Goal: Information Seeking & Learning: Compare options

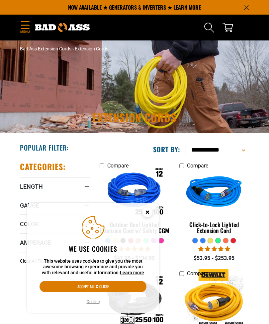
scroll to position [4, 0]
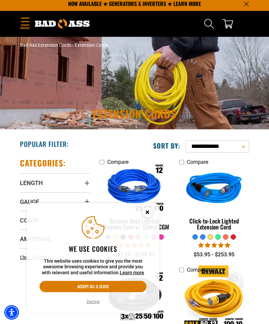
click at [91, 305] on button "Decline" at bounding box center [93, 301] width 17 height 7
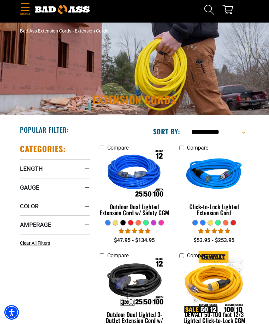
scroll to position [31, 0]
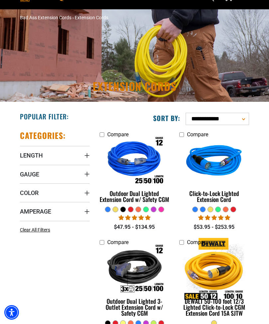
click at [27, 156] on span "Length" at bounding box center [31, 156] width 23 height 8
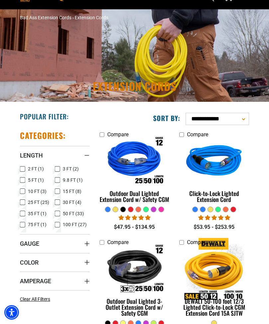
click at [57, 225] on icon at bounding box center [57, 225] width 5 height 9
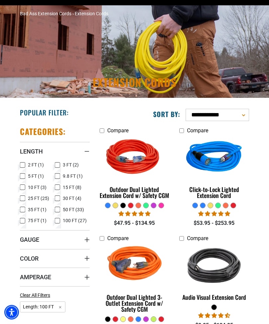
scroll to position [35, 0]
click at [219, 160] on img at bounding box center [214, 157] width 70 height 63
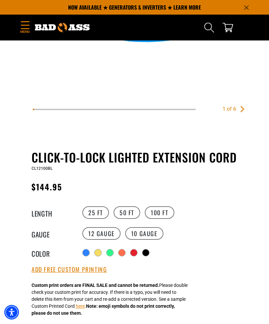
scroll to position [187, 0]
click at [148, 238] on label "10 Gauge" at bounding box center [144, 233] width 38 height 13
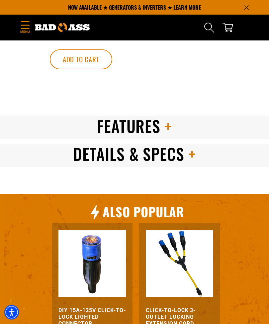
scroll to position [617, 0]
click at [201, 164] on h2 "Details & Specs" at bounding box center [134, 154] width 269 height 21
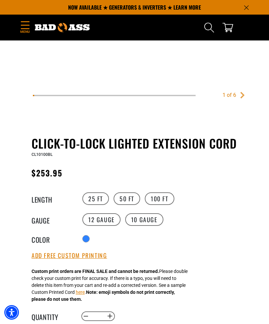
scroll to position [188, 0]
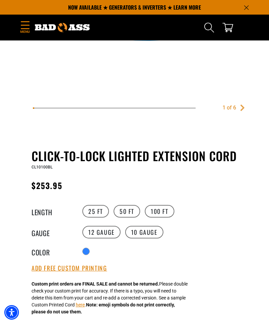
click at [102, 232] on label "12 Gauge" at bounding box center [101, 232] width 38 height 13
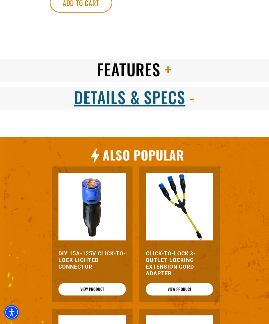
scroll to position [672, 0]
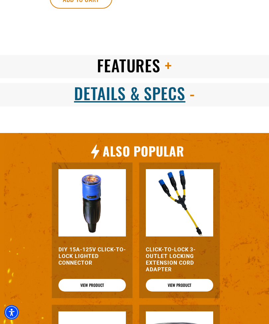
click at [0, 0] on div "TAP Type Single Length 100 FT Gauge 12 Color Amperage" at bounding box center [0, 0] width 0 height 0
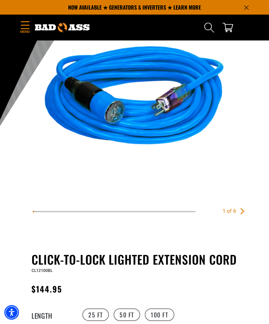
scroll to position [0, 0]
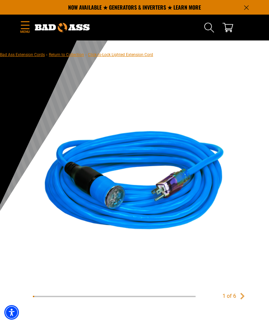
click at [26, 30] on span "Menu" at bounding box center [25, 31] width 10 height 5
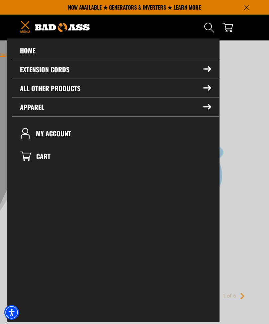
click at [36, 87] on summary "All Other Products" at bounding box center [115, 88] width 207 height 19
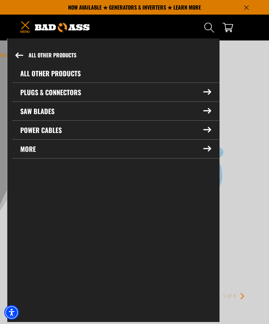
click at [30, 73] on link "All Other Products" at bounding box center [115, 73] width 207 height 19
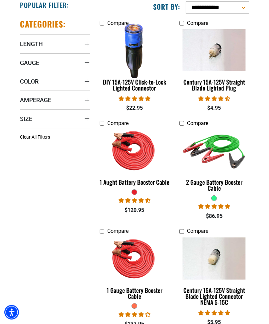
scroll to position [143, 0]
click at [143, 164] on img at bounding box center [134, 150] width 70 height 63
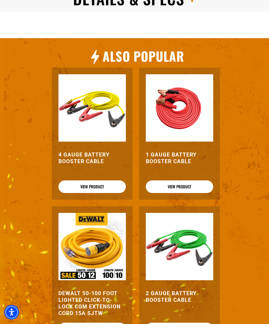
scroll to position [749, 0]
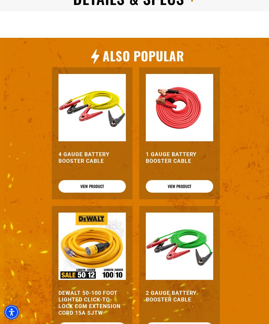
click at [193, 252] on img at bounding box center [179, 246] width 67 height 67
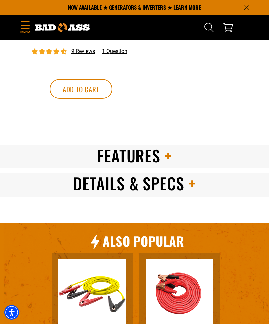
scroll to position [563, 0]
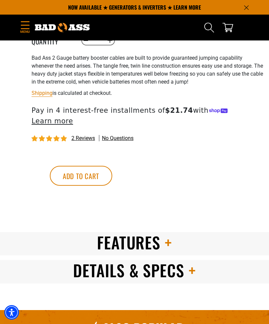
scroll to position [477, 0]
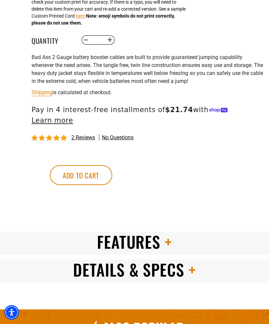
click at [96, 272] on span "Details & Specs" at bounding box center [128, 270] width 111 height 24
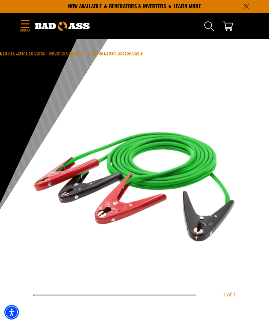
scroll to position [0, 0]
